Goal: Information Seeking & Learning: Learn about a topic

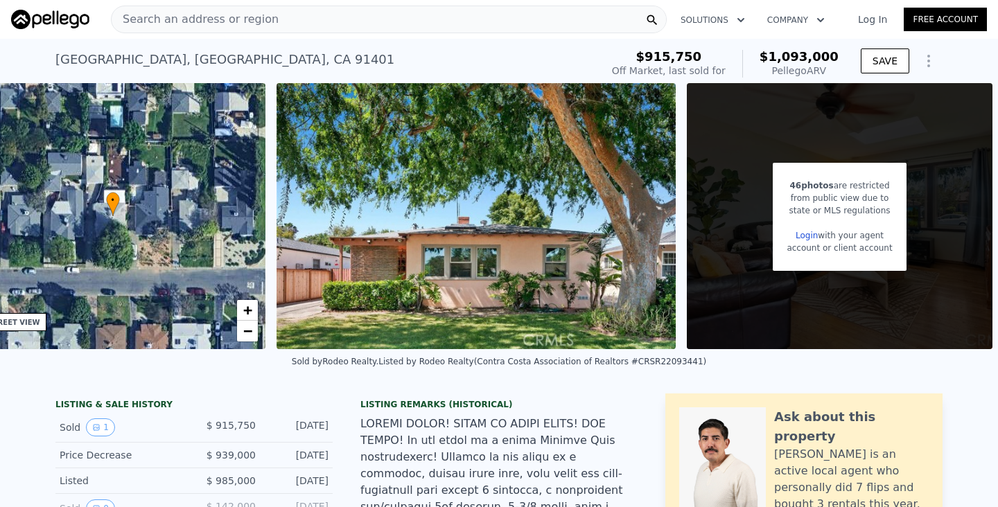
click at [383, 19] on div "Search an address or region" at bounding box center [389, 20] width 556 height 28
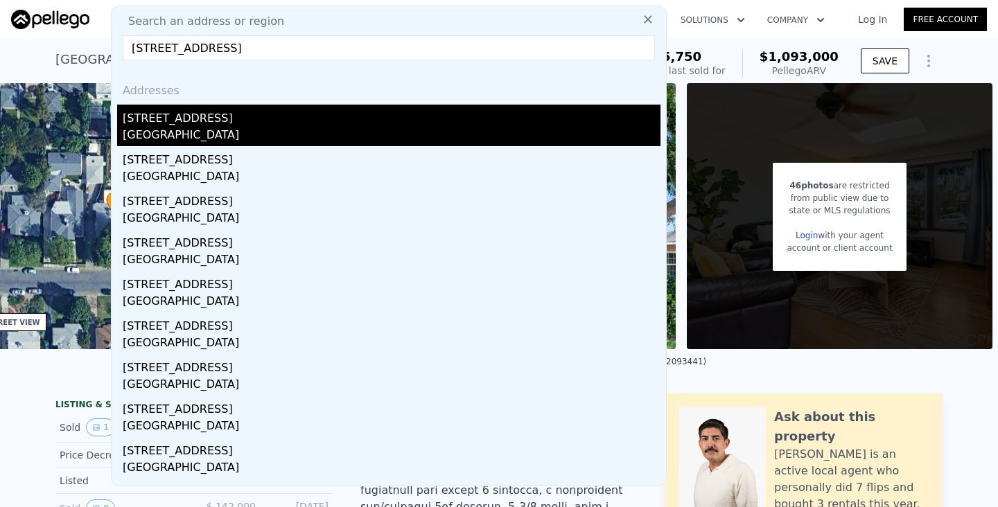
type input "[STREET_ADDRESS]"
click at [186, 123] on div "[STREET_ADDRESS]" at bounding box center [392, 116] width 538 height 22
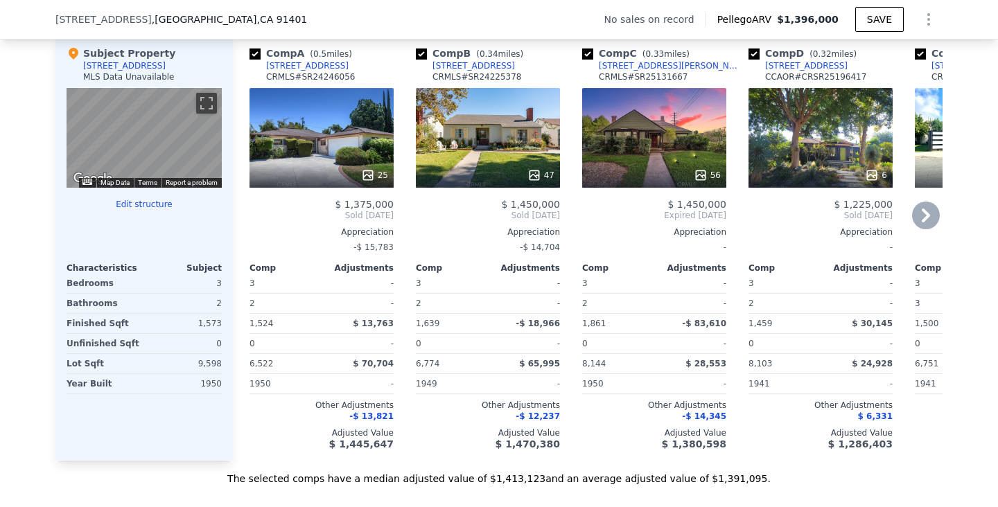
click at [338, 160] on div "25" at bounding box center [322, 138] width 144 height 100
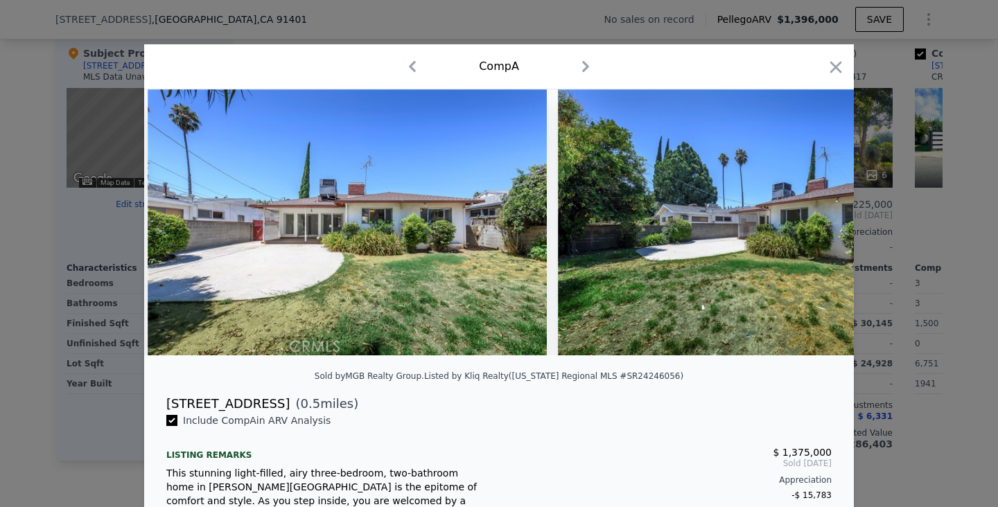
scroll to position [0, 9554]
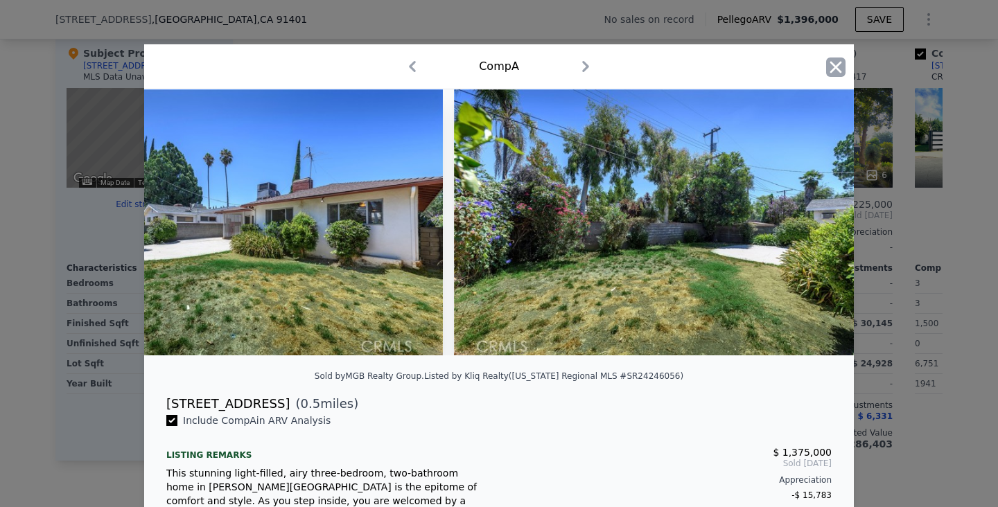
click at [831, 62] on icon "button" at bounding box center [836, 67] width 12 height 12
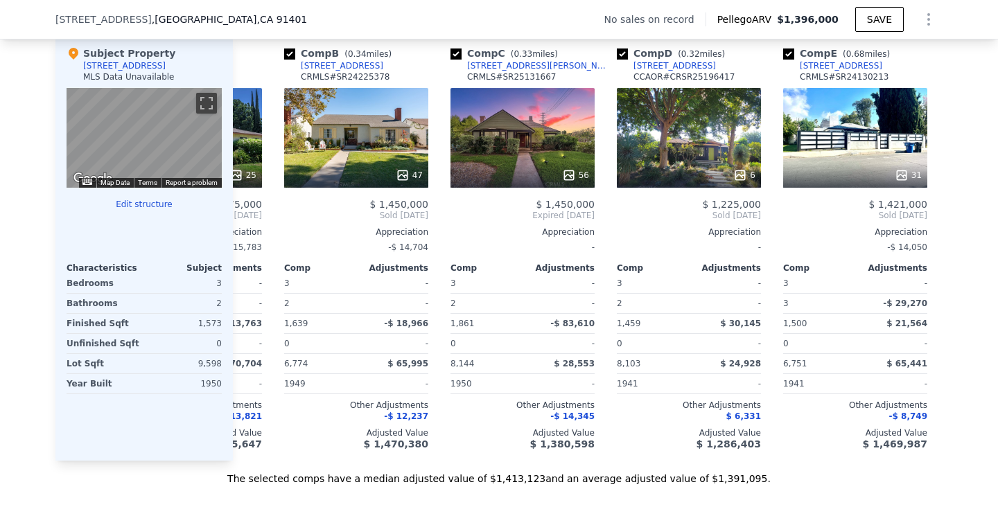
scroll to position [0, 132]
click at [680, 157] on div "6" at bounding box center [688, 138] width 144 height 100
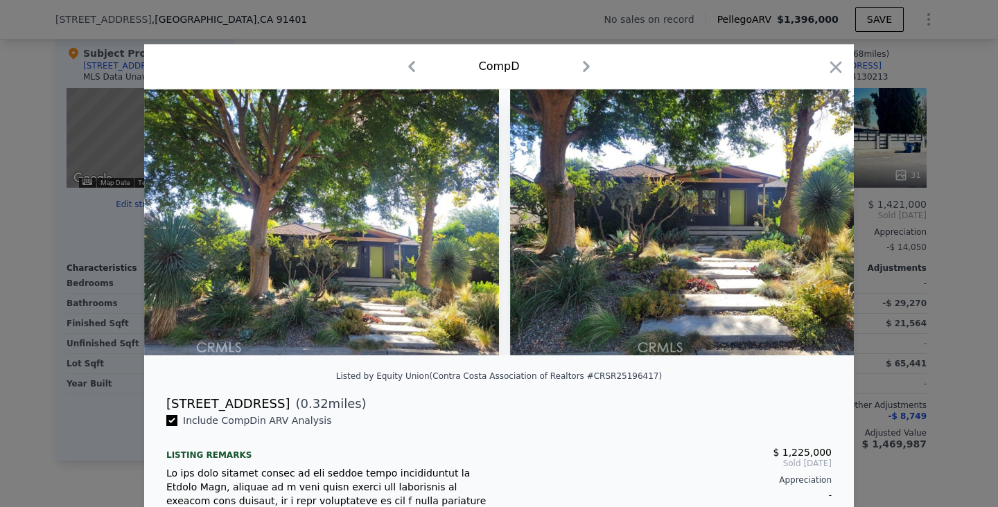
click at [846, 67] on div "Comp D" at bounding box center [499, 66] width 710 height 45
click at [810, 66] on div "Comp D" at bounding box center [499, 66] width 688 height 22
click at [833, 66] on icon "button" at bounding box center [835, 67] width 19 height 19
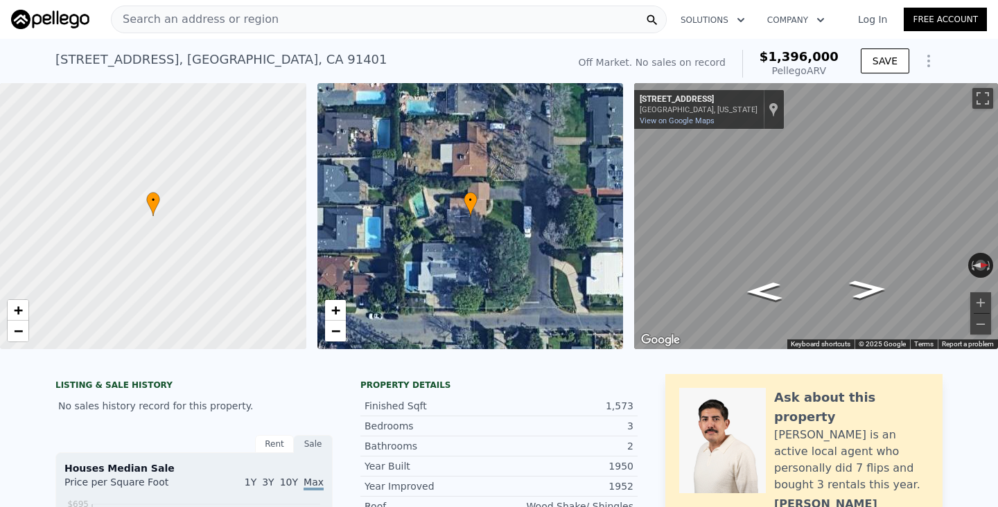
click at [358, 29] on div "Search an address or region" at bounding box center [389, 20] width 556 height 28
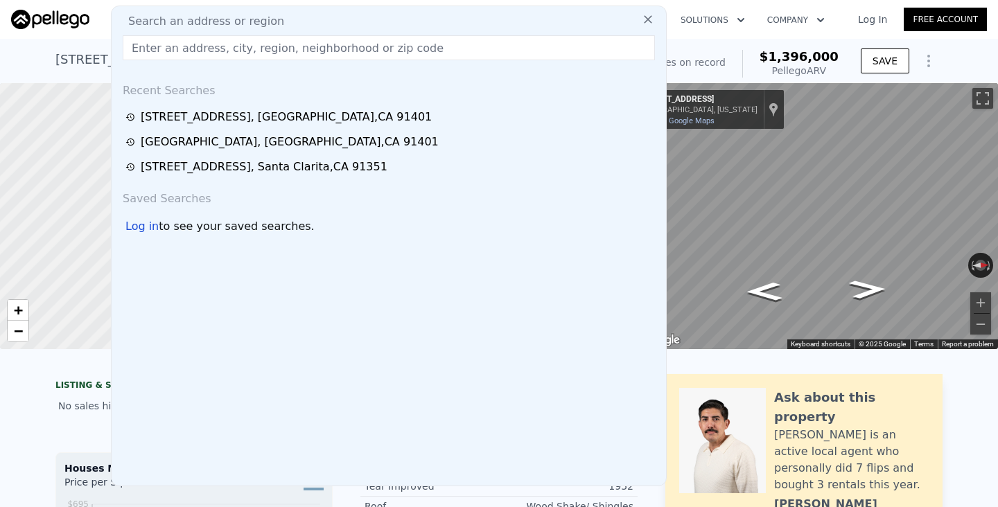
click at [414, 43] on input "text" at bounding box center [389, 47] width 532 height 25
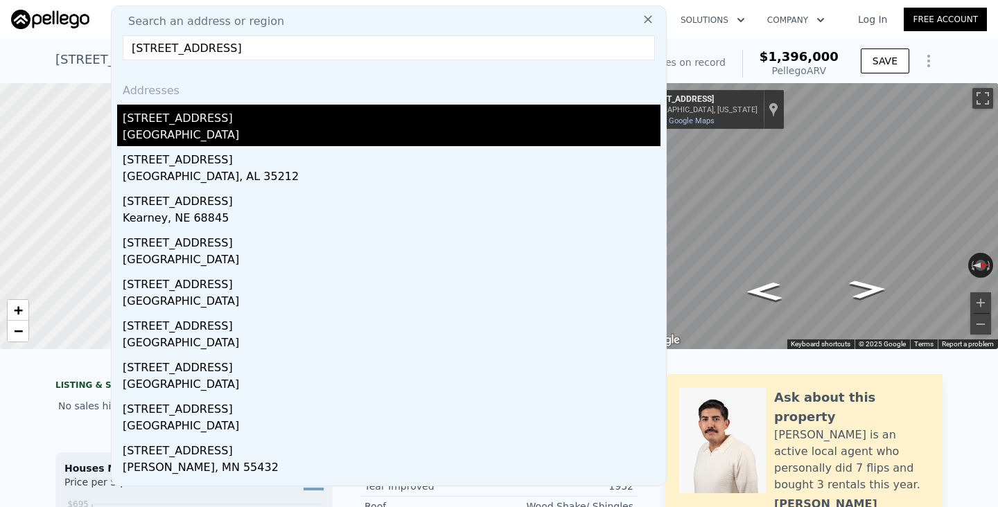
type input "[STREET_ADDRESS]"
click at [232, 121] on div "[STREET_ADDRESS]" at bounding box center [392, 116] width 538 height 22
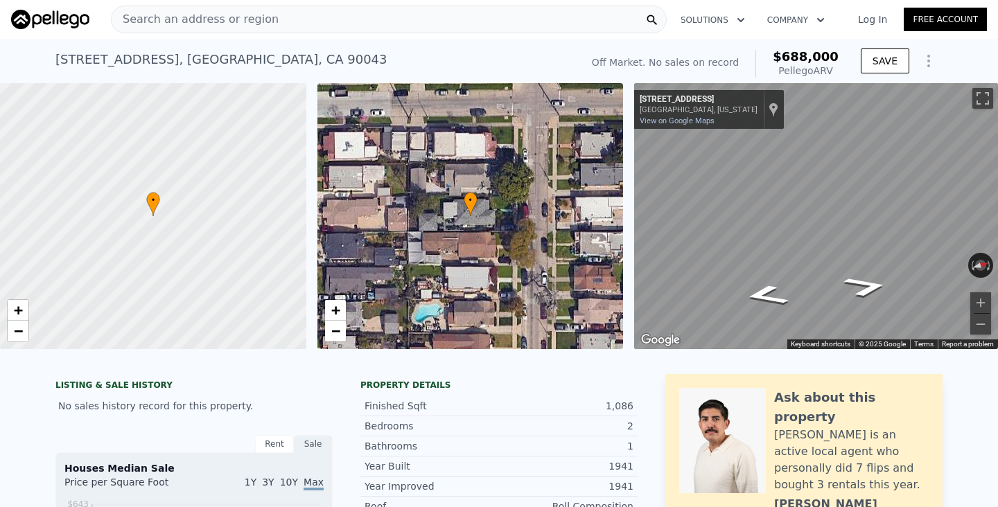
click at [415, 25] on div "Search an address or region" at bounding box center [389, 20] width 556 height 28
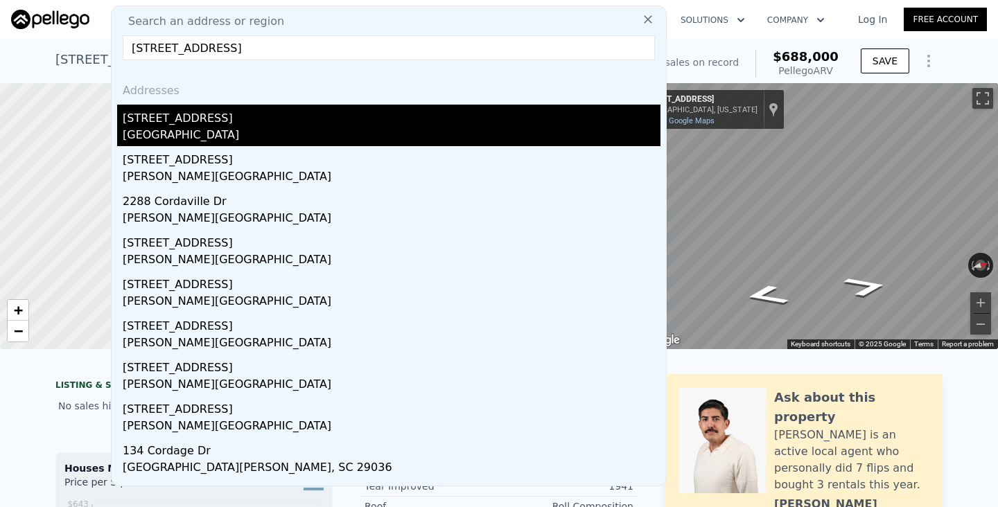
type input "[STREET_ADDRESS]"
click at [258, 123] on div "[STREET_ADDRESS]" at bounding box center [392, 116] width 538 height 22
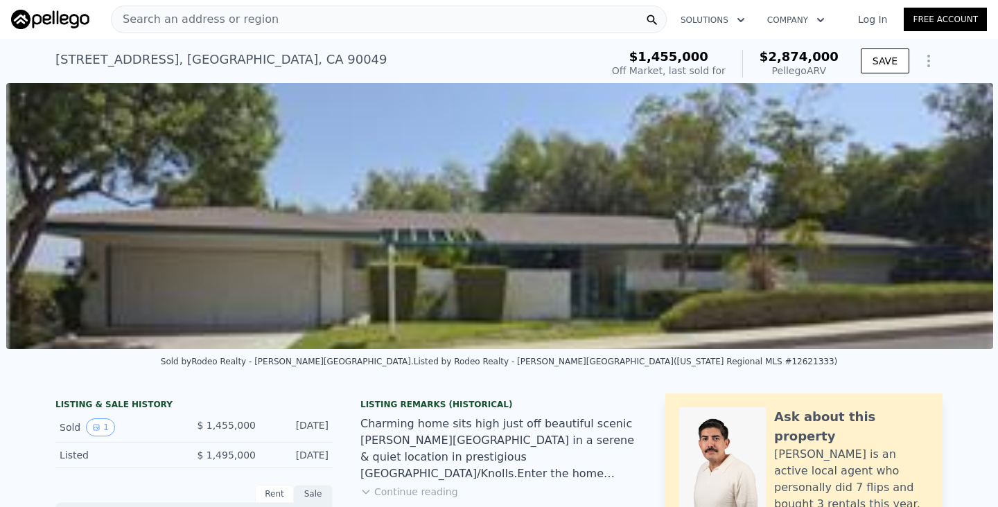
scroll to position [0, 634]
